Goal: Transaction & Acquisition: Book appointment/travel/reservation

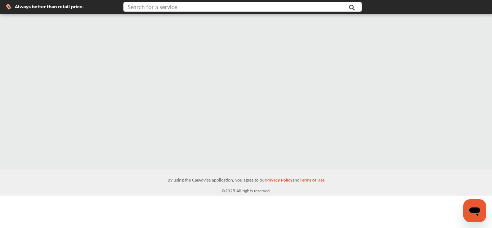
click at [291, 8] on input "text" at bounding box center [234, 7] width 220 height 11
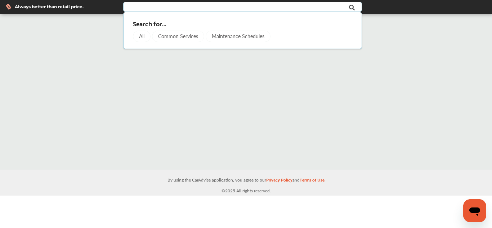
click at [169, 33] on div "Common Services" at bounding box center [178, 37] width 52 height 12
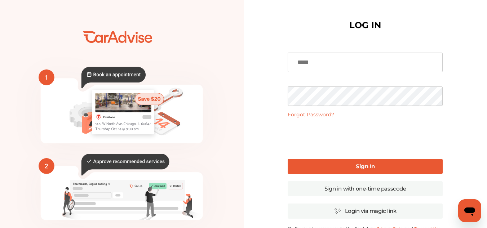
scroll to position [123, 0]
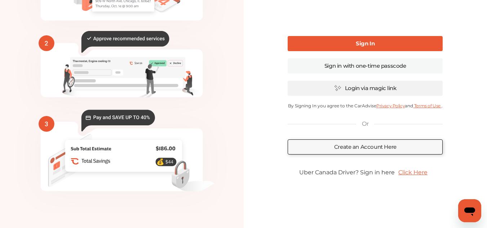
click at [383, 87] on link "Login via magic link" at bounding box center [365, 88] width 155 height 15
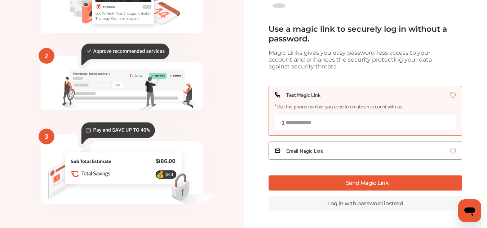
scroll to position [89, 0]
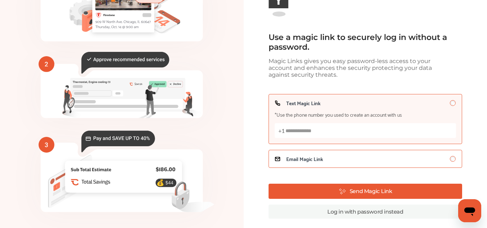
click at [308, 160] on span "Email Magic Link" at bounding box center [304, 159] width 37 height 6
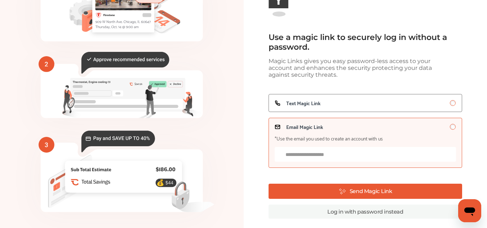
click at [315, 156] on input "Email Magic Link *Use the email you used to create an account with us" at bounding box center [365, 154] width 181 height 15
type input "**********"
click at [353, 189] on button "Send Magic Link" at bounding box center [364, 191] width 193 height 15
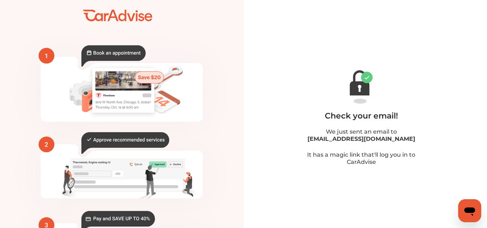
scroll to position [9, 0]
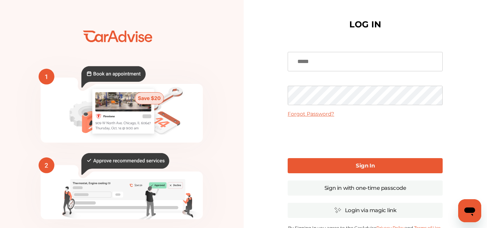
scroll to position [0, 0]
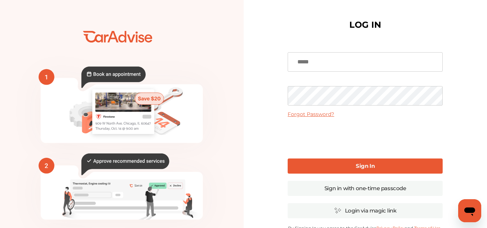
click at [465, 220] on div "Open messaging window" at bounding box center [470, 211] width 22 height 22
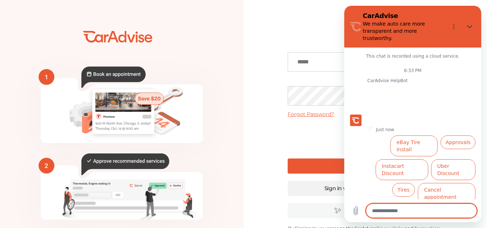
scroll to position [18, 0]
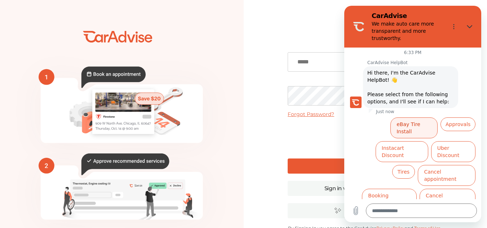
click at [422, 124] on button "eBay Tire Install" at bounding box center [413, 127] width 47 height 21
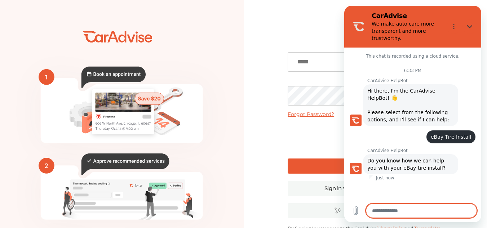
scroll to position [17, 0]
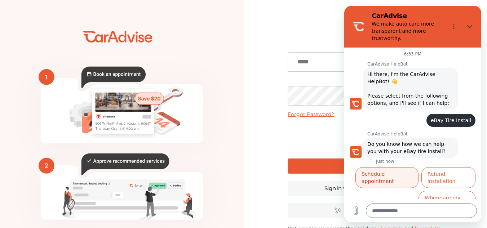
click at [418, 174] on button "Schedule appointment" at bounding box center [386, 177] width 63 height 21
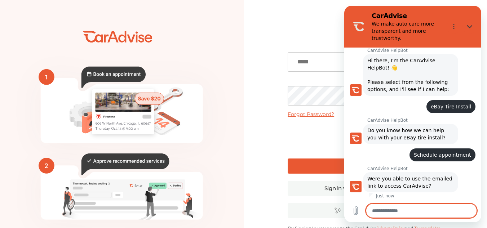
scroll to position [48, 0]
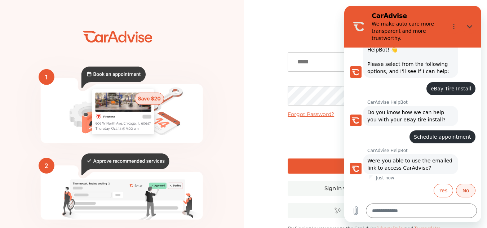
click at [460, 190] on button "No" at bounding box center [465, 191] width 19 height 14
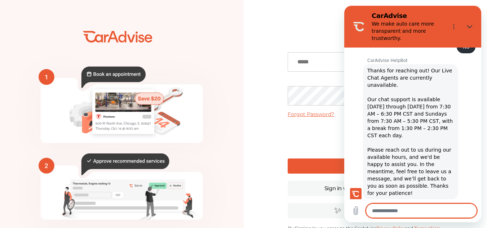
scroll to position [188, 0]
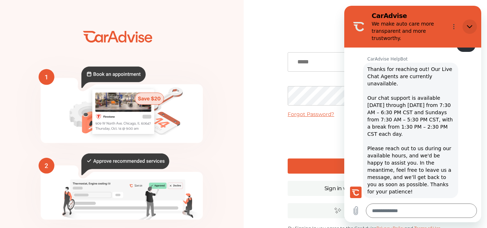
click at [466, 26] on button "Close" at bounding box center [469, 26] width 14 height 14
type textarea "*"
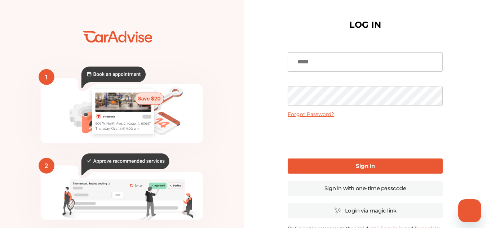
scroll to position [181, 0]
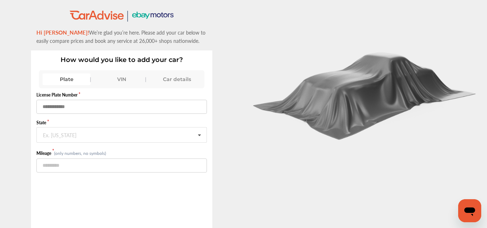
click at [133, 110] on input "text" at bounding box center [121, 107] width 170 height 14
type input "*******"
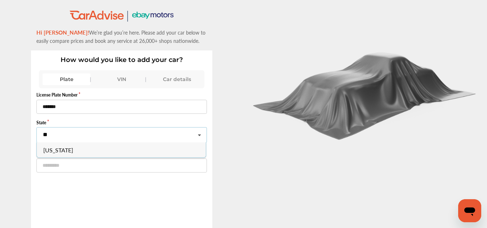
type input "**"
click at [55, 152] on span "Wisconsin" at bounding box center [59, 150] width 30 height 8
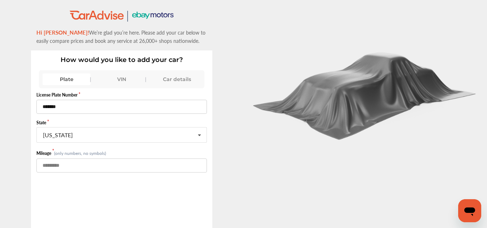
click at [61, 169] on input "number" at bounding box center [121, 166] width 170 height 14
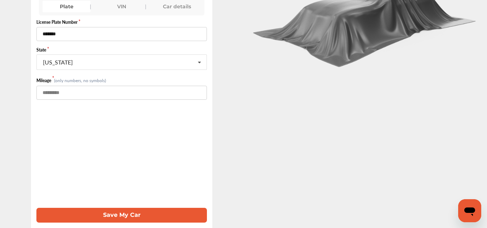
type input "******"
click at [116, 214] on button "Save My Car" at bounding box center [121, 215] width 170 height 15
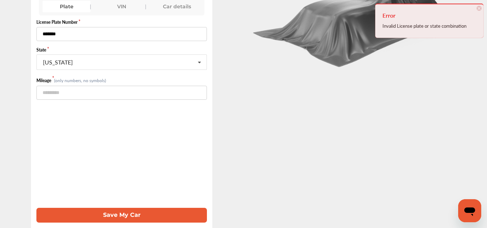
click at [52, 33] on input "*******" at bounding box center [121, 34] width 170 height 14
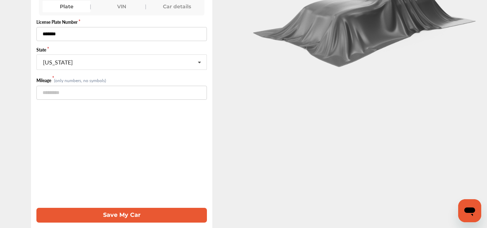
type input "*******"
click at [95, 213] on button "Save My Car" at bounding box center [121, 215] width 170 height 15
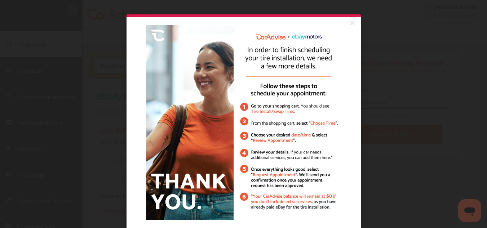
scroll to position [38, 0]
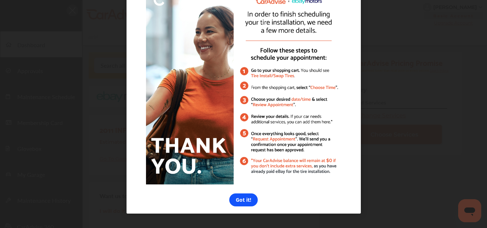
click at [247, 197] on link "Got it!" at bounding box center [243, 199] width 28 height 13
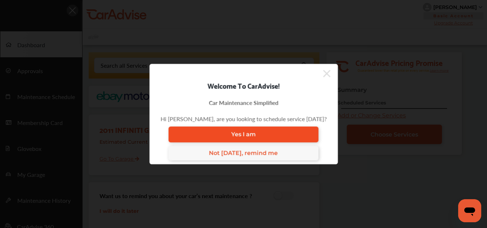
click at [286, 131] on link "Yes I am" at bounding box center [243, 134] width 150 height 16
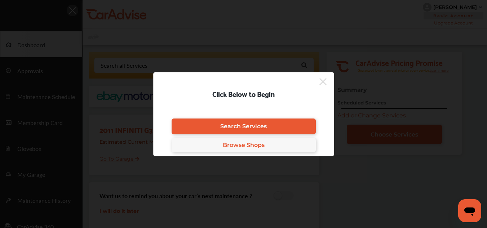
click at [286, 131] on link "Search Services" at bounding box center [243, 127] width 144 height 16
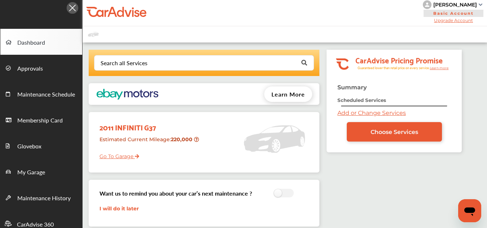
scroll to position [0, 0]
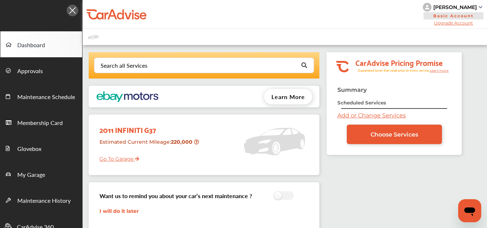
click at [114, 156] on link "Go To Garage" at bounding box center [116, 157] width 45 height 14
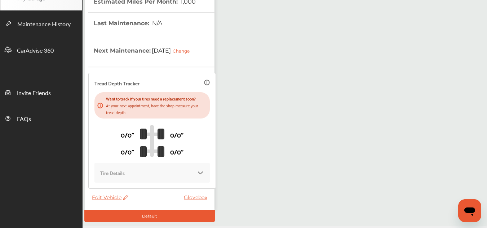
scroll to position [203, 0]
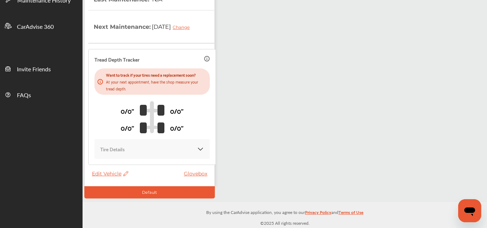
click at [197, 147] on img at bounding box center [200, 149] width 7 height 7
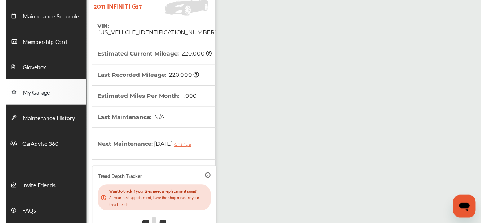
scroll to position [0, 0]
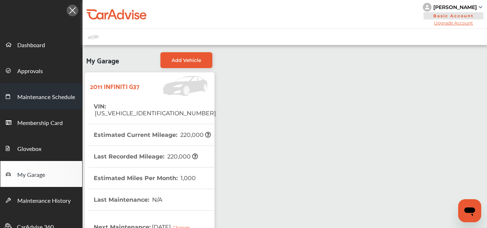
click at [32, 89] on link "Maintenance Schedule" at bounding box center [41, 96] width 82 height 26
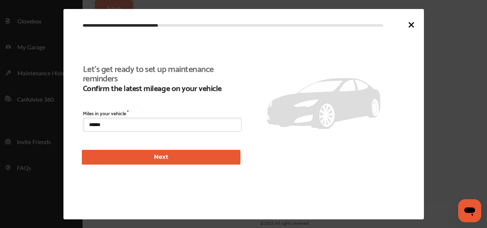
scroll to position [156, 0]
click at [409, 29] on div at bounding box center [411, 26] width 9 height 10
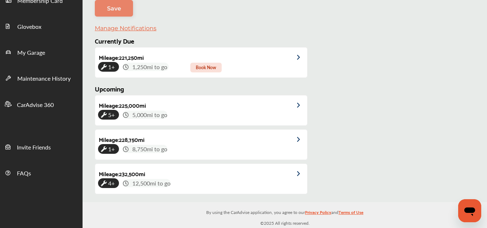
scroll to position [0, 0]
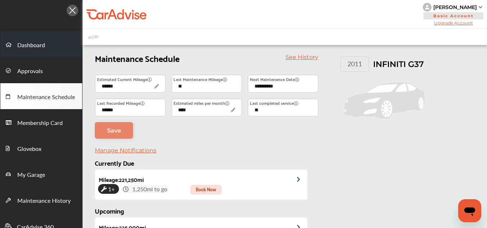
click at [29, 41] on span "Dashboard" at bounding box center [31, 45] width 28 height 9
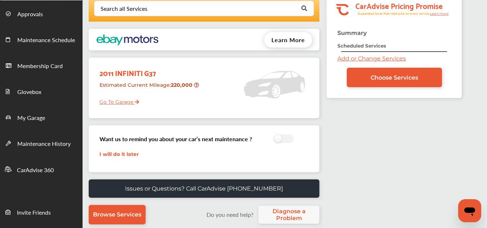
scroll to position [56, 0]
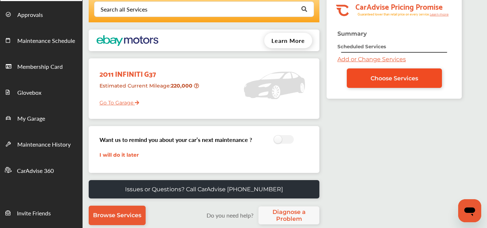
click at [371, 73] on link "Choose Services" at bounding box center [394, 77] width 95 height 19
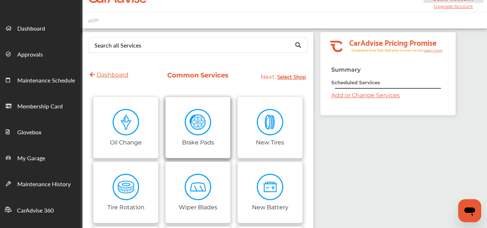
scroll to position [17, 0]
click at [201, 49] on input "text" at bounding box center [196, 45] width 215 height 14
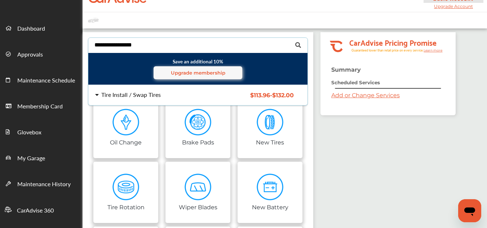
type input "**********"
click at [134, 95] on div "Tire Install / Swap Tires" at bounding box center [130, 95] width 59 height 6
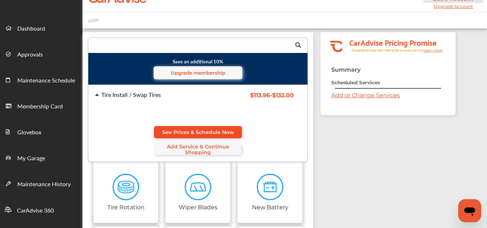
click at [218, 133] on span "See Prices & Schedule Now" at bounding box center [198, 132] width 72 height 6
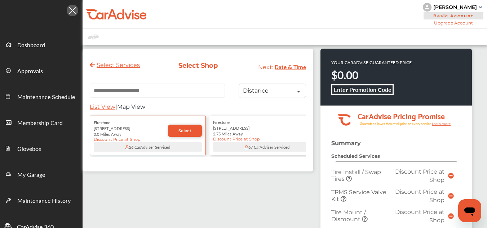
click at [169, 85] on input "text" at bounding box center [157, 91] width 135 height 14
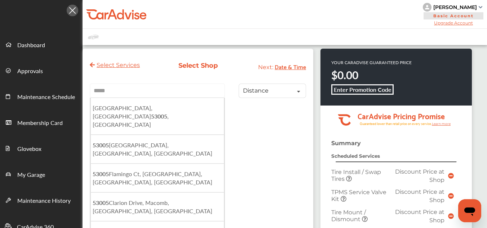
click at [153, 92] on input "*****" at bounding box center [157, 91] width 135 height 14
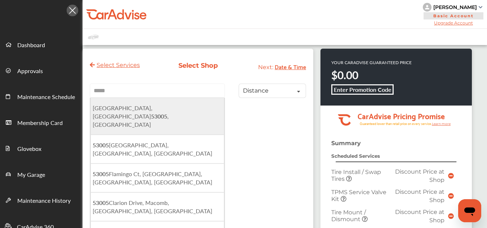
click at [144, 106] on li "Brookfield, WI 53005 , USA" at bounding box center [157, 116] width 134 height 37
type input "**********"
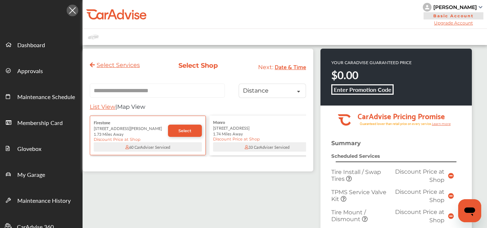
click at [302, 164] on div "**********" at bounding box center [198, 110] width 231 height 123
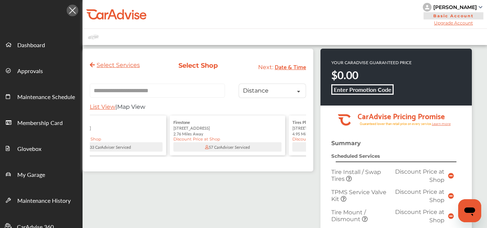
scroll to position [0, 173]
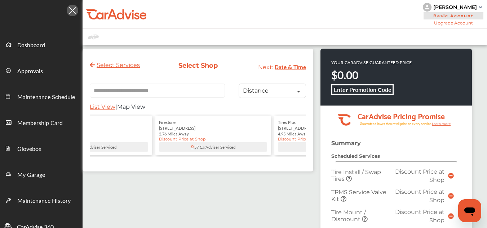
click at [195, 137] on div "2.76 Miles Away" at bounding box center [213, 134] width 108 height 6
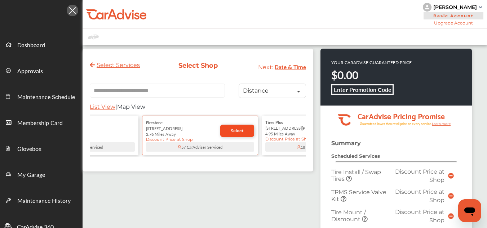
click at [237, 133] on span "Select" at bounding box center [237, 130] width 13 height 5
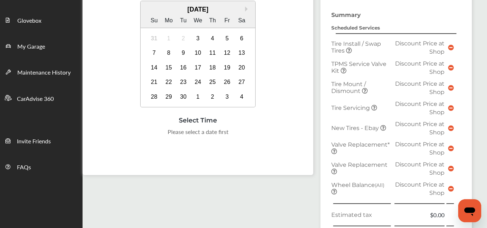
scroll to position [129, 0]
click at [224, 49] on div "12" at bounding box center [227, 53] width 12 height 12
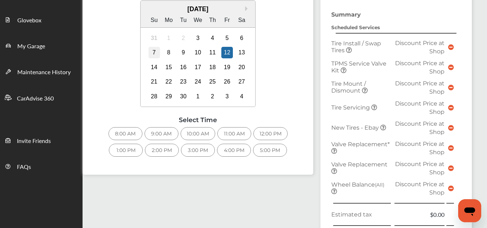
click at [151, 54] on div "7" at bounding box center [154, 53] width 12 height 12
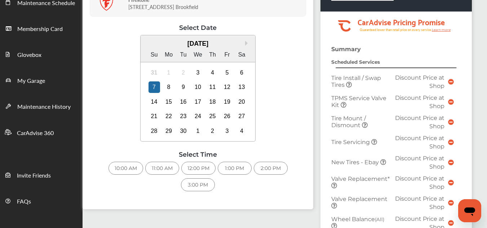
scroll to position [93, 0]
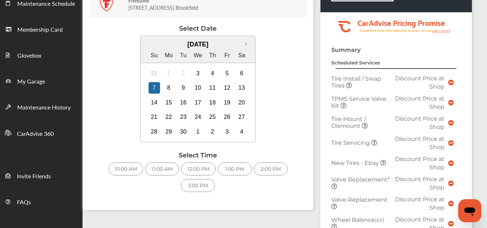
click at [123, 165] on div "10:00 AM" at bounding box center [125, 168] width 35 height 13
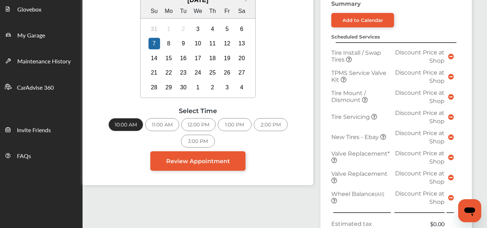
scroll to position [140, 0]
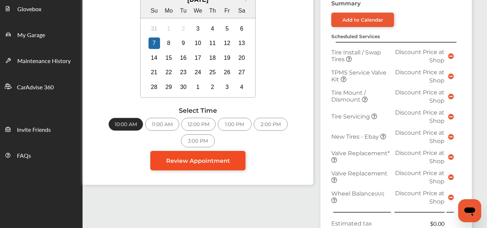
click at [234, 162] on link "Review Appointment" at bounding box center [197, 160] width 95 height 19
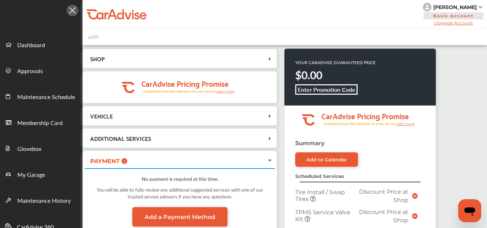
click at [273, 114] on icon at bounding box center [269, 116] width 7 height 6
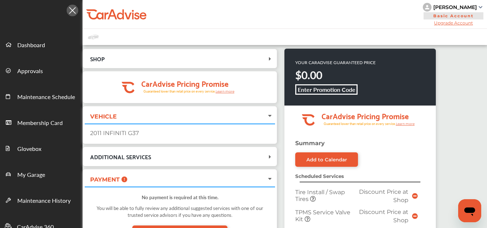
click at [235, 135] on div "2011 INFINITI G37" at bounding box center [179, 133] width 179 height 7
click at [469, 6] on div "[PERSON_NAME]" at bounding box center [453, 7] width 61 height 9
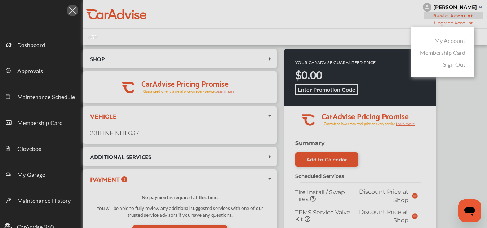
click at [451, 39] on link "My Account" at bounding box center [449, 40] width 31 height 8
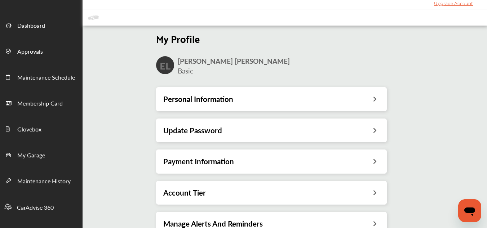
scroll to position [80, 0]
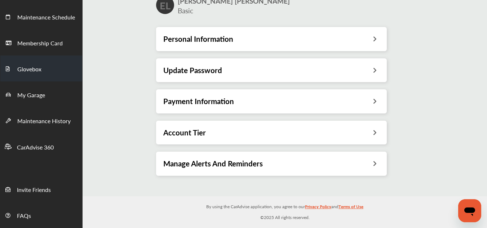
click at [43, 73] on link "Glovebox" at bounding box center [41, 68] width 82 height 26
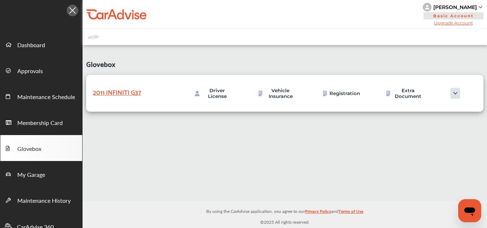
click at [458, 91] on img at bounding box center [455, 93] width 36 height 11
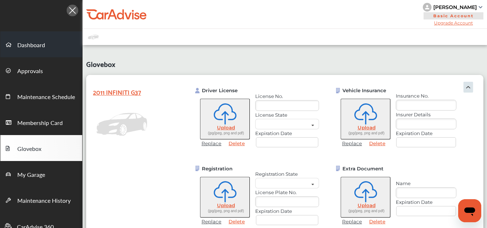
click at [33, 42] on span "Dashboard" at bounding box center [31, 45] width 28 height 9
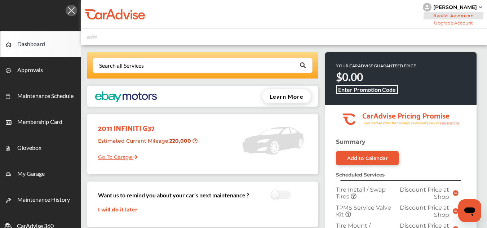
click at [255, 148] on img at bounding box center [272, 140] width 61 height 47
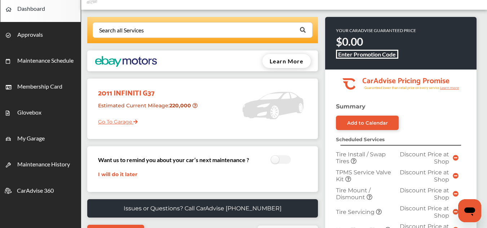
scroll to position [35, 0]
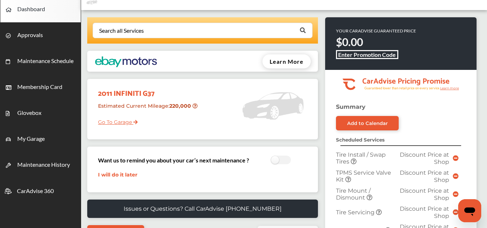
click at [455, 88] on tspan "Learn more" at bounding box center [449, 88] width 19 height 4
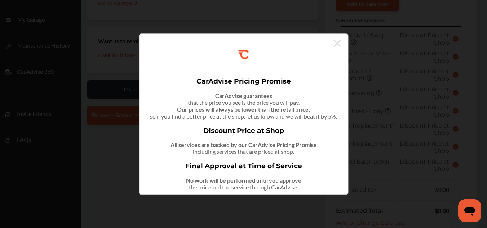
scroll to position [155, 0]
click at [337, 43] on icon at bounding box center [336, 43] width 7 height 12
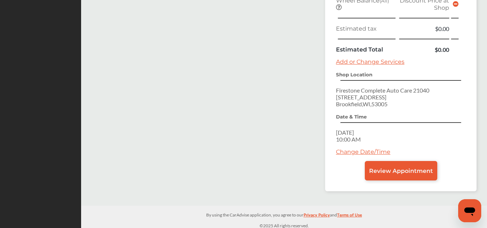
scroll to position [316, 0]
click at [393, 175] on link "Review Appointment" at bounding box center [401, 170] width 72 height 19
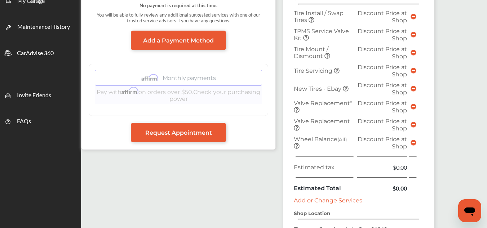
scroll to position [173, 0]
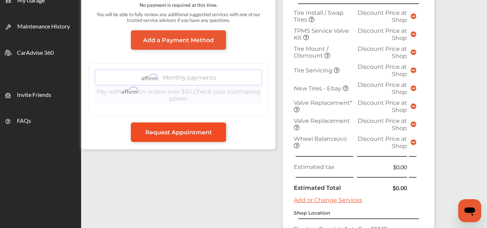
click at [203, 134] on span "Request Appointment" at bounding box center [178, 132] width 67 height 7
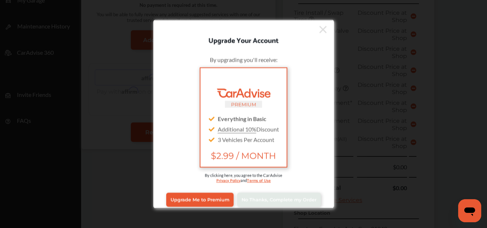
scroll to position [6, 0]
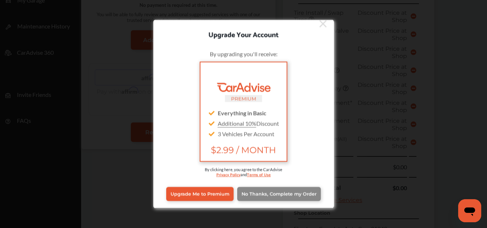
click at [270, 187] on link "No Thanks, Complete my Order" at bounding box center [279, 194] width 84 height 14
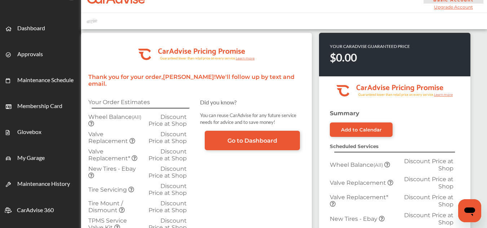
scroll to position [16, 0]
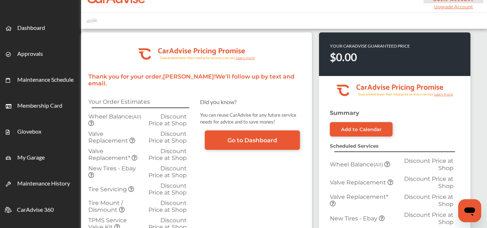
click at [94, 120] on icon at bounding box center [91, 123] width 6 height 6
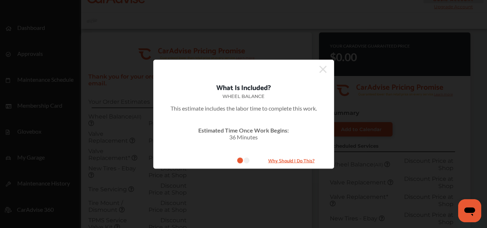
click at [323, 73] on icon at bounding box center [322, 69] width 7 height 12
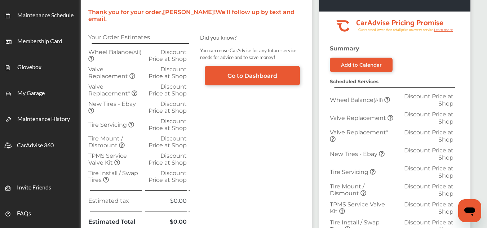
scroll to position [81, 0]
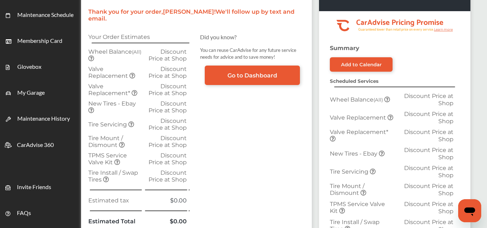
click at [94, 107] on icon at bounding box center [91, 110] width 6 height 6
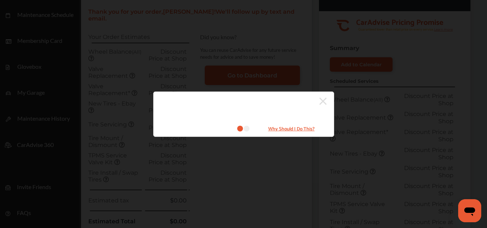
click at [245, 129] on icon at bounding box center [247, 129] width 6 height 6
click at [291, 129] on small "Why Should I Do This?" at bounding box center [291, 129] width 72 height 8
click at [322, 102] on icon at bounding box center [322, 101] width 7 height 7
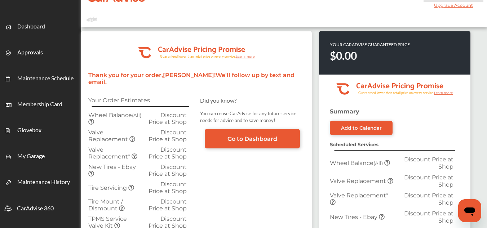
scroll to position [0, 0]
